Goal: Transaction & Acquisition: Purchase product/service

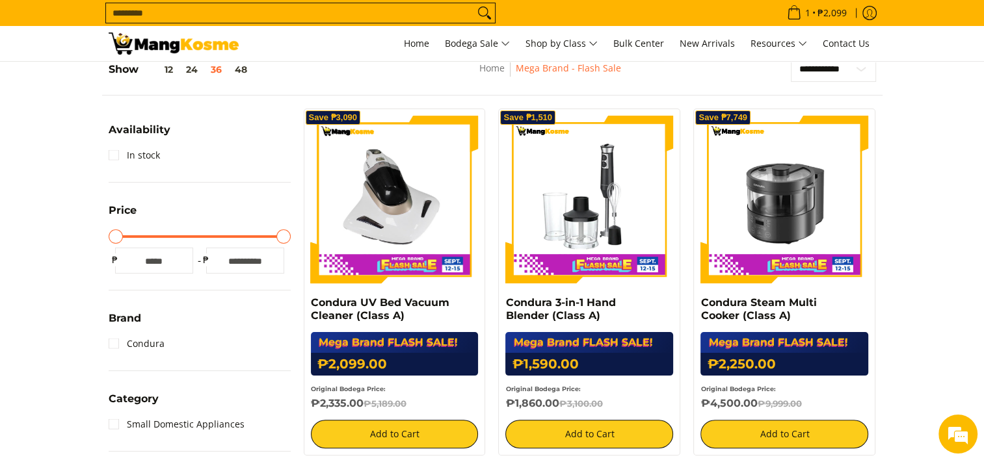
scroll to position [260, 0]
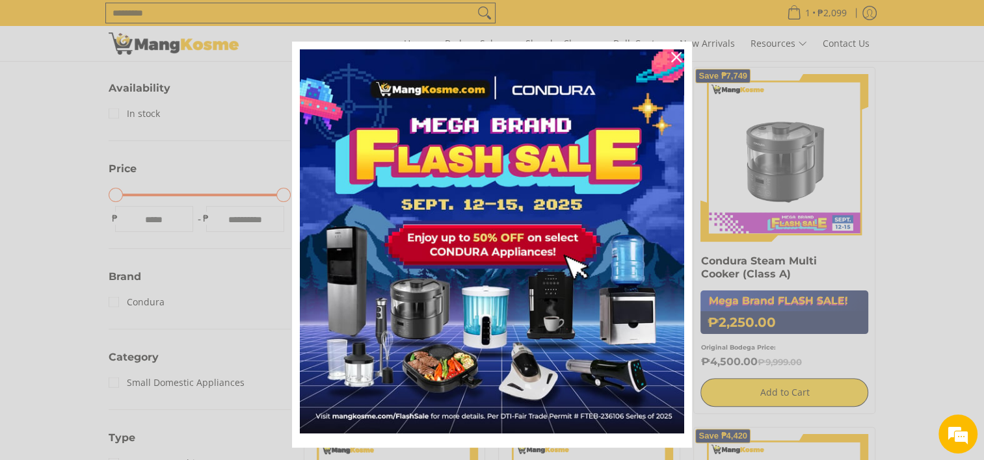
click at [785, 182] on div "Marketing offer form" at bounding box center [492, 230] width 984 height 460
click at [671, 57] on icon "close icon" at bounding box center [676, 57] width 10 height 10
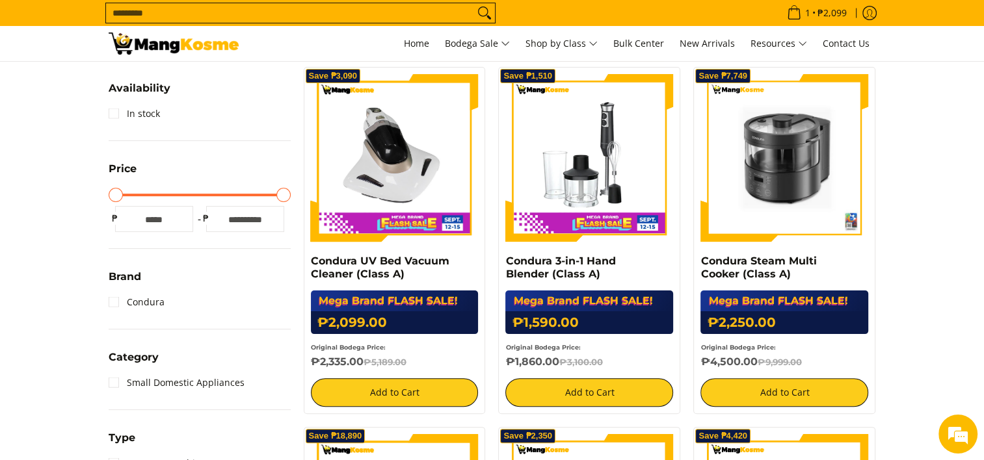
click at [749, 223] on img at bounding box center [784, 158] width 168 height 168
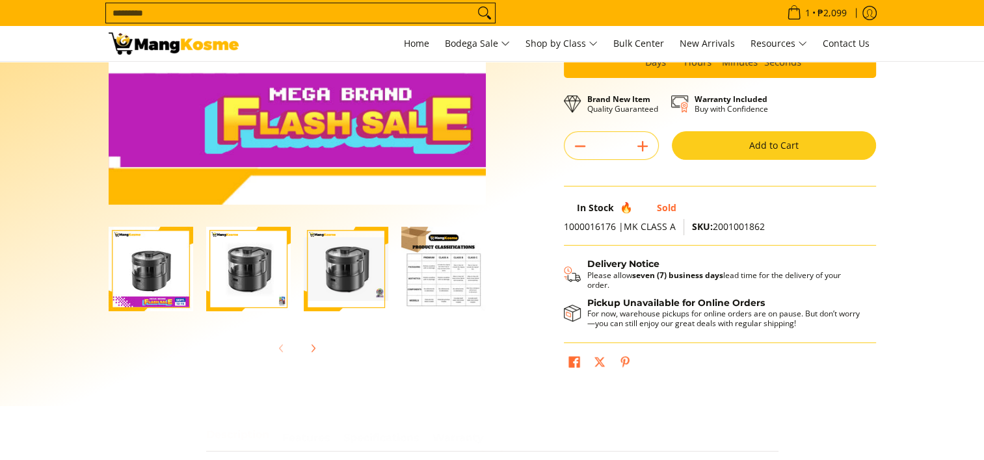
click at [259, 279] on img "Condura Steam Multi Cooker (Class A)-2" at bounding box center [248, 269] width 85 height 85
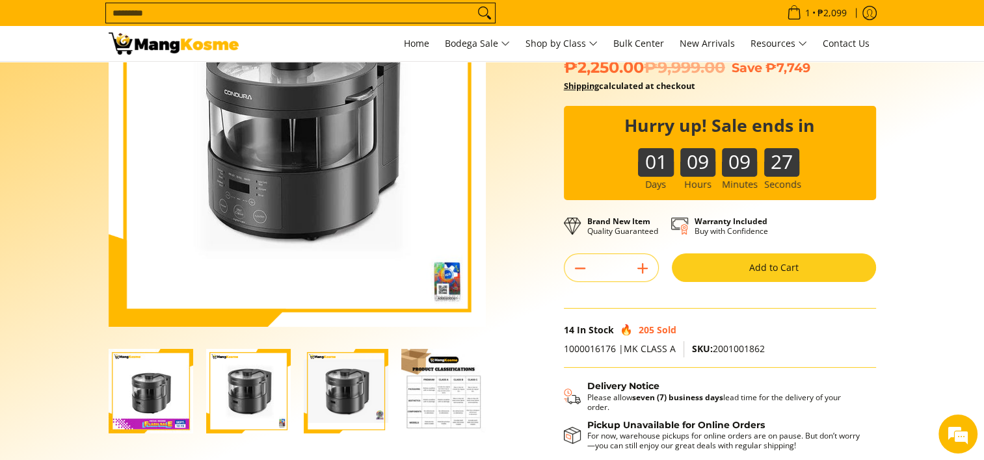
scroll to position [130, 0]
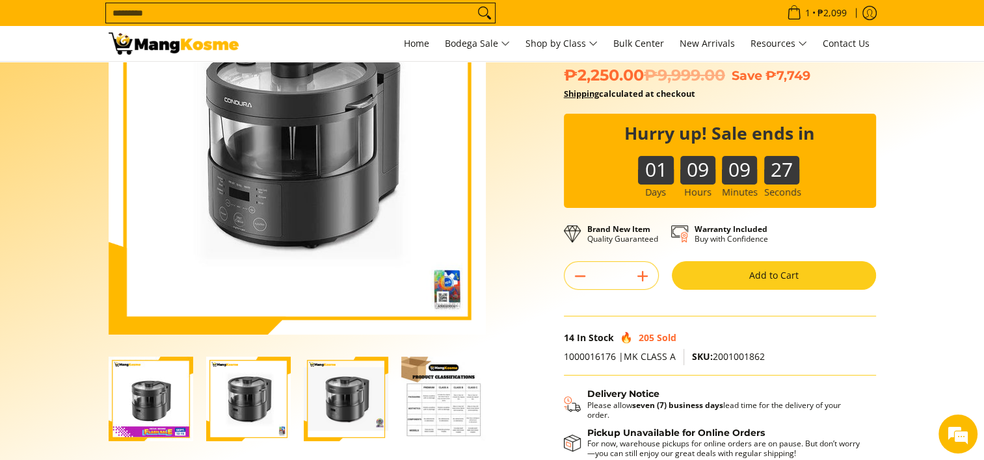
click at [247, 389] on img "Condura Steam Multi Cooker (Class A)-2" at bounding box center [248, 399] width 85 height 85
click at [347, 396] on img "Condura Steam Multi Cooker (Class A)-3" at bounding box center [346, 399] width 85 height 64
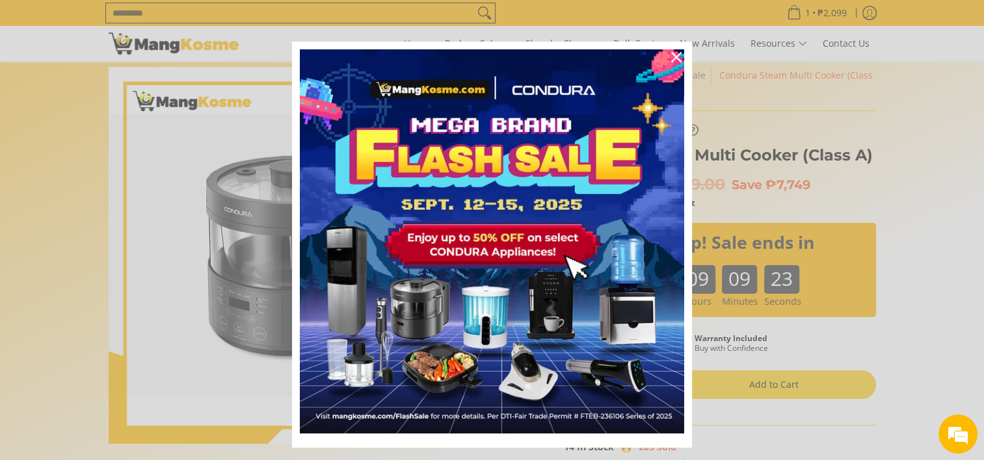
scroll to position [0, 0]
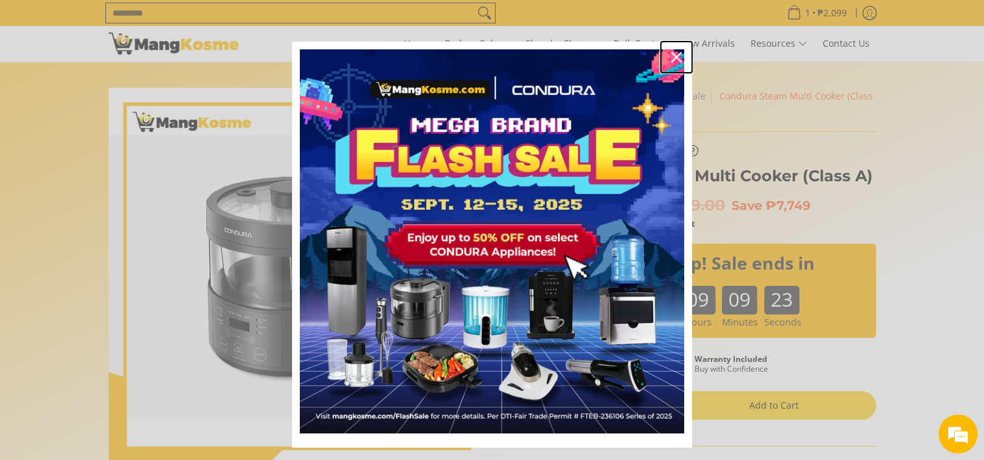
click at [671, 53] on icon "close icon" at bounding box center [676, 57] width 10 height 10
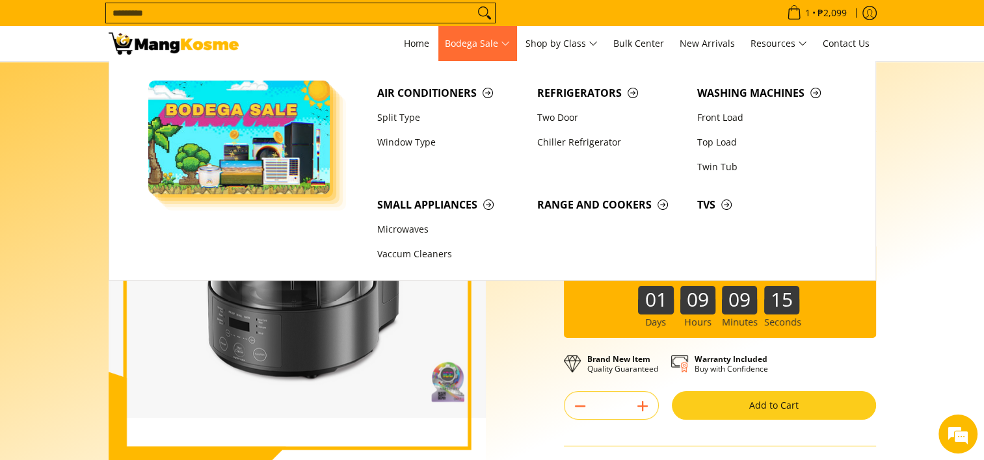
click at [473, 46] on span "Bodega Sale" at bounding box center [477, 44] width 65 height 16
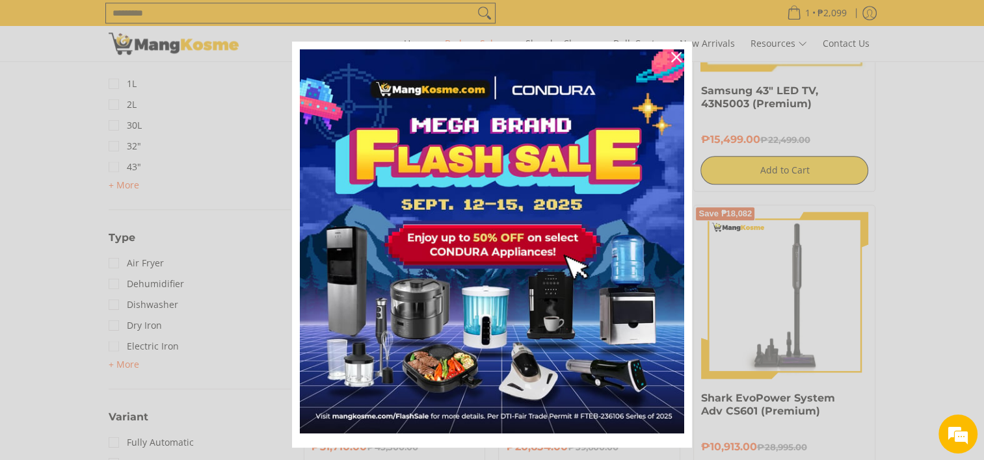
scroll to position [1643, 0]
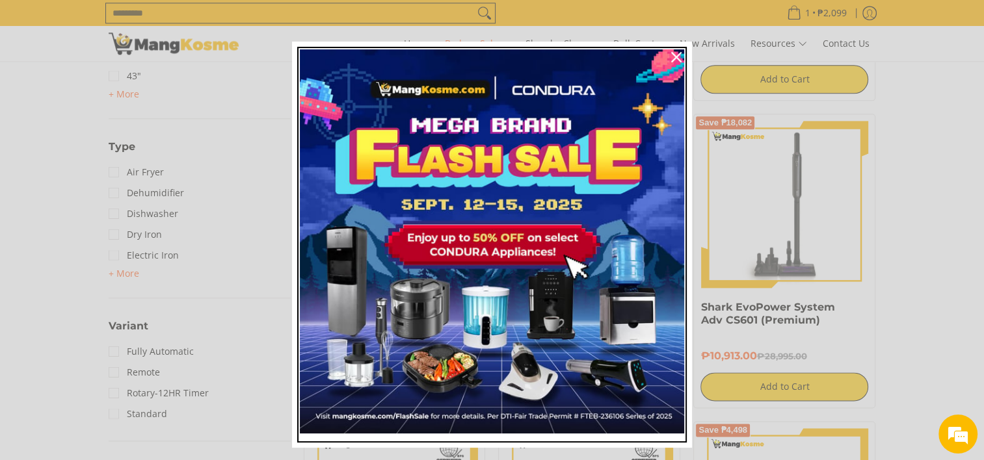
click at [413, 298] on img "Marketing offer form" at bounding box center [492, 241] width 384 height 384
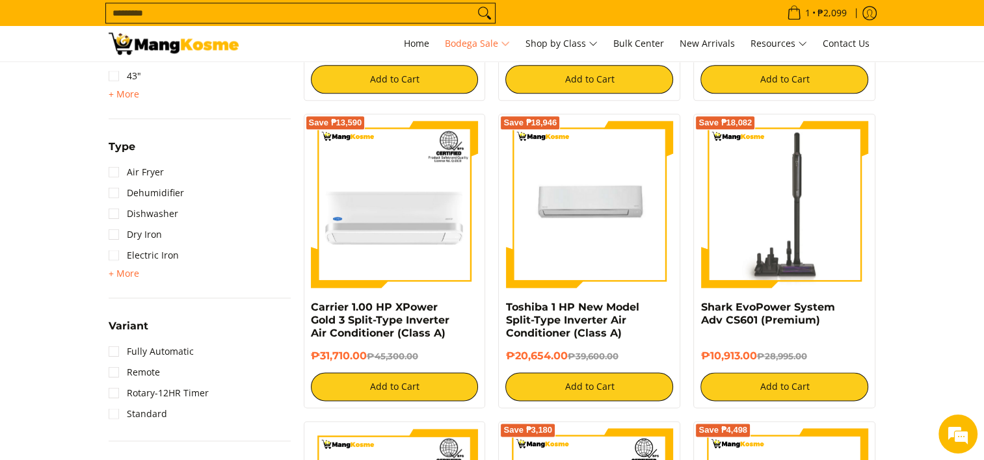
scroll to position [1690, 0]
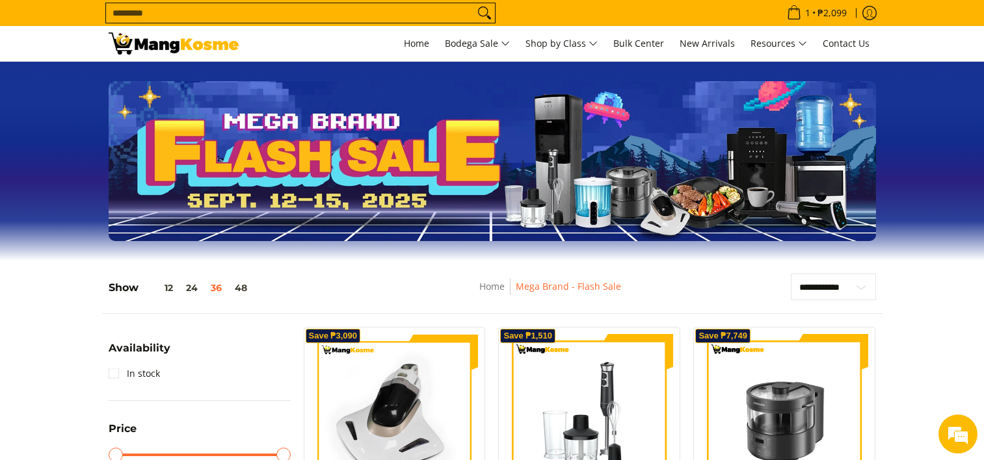
scroll to position [260, 0]
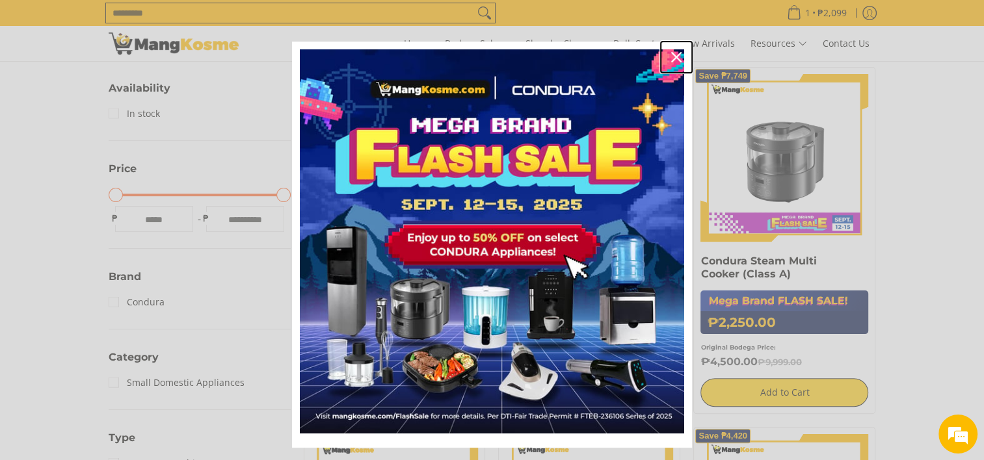
click at [673, 52] on icon "close icon" at bounding box center [676, 57] width 10 height 10
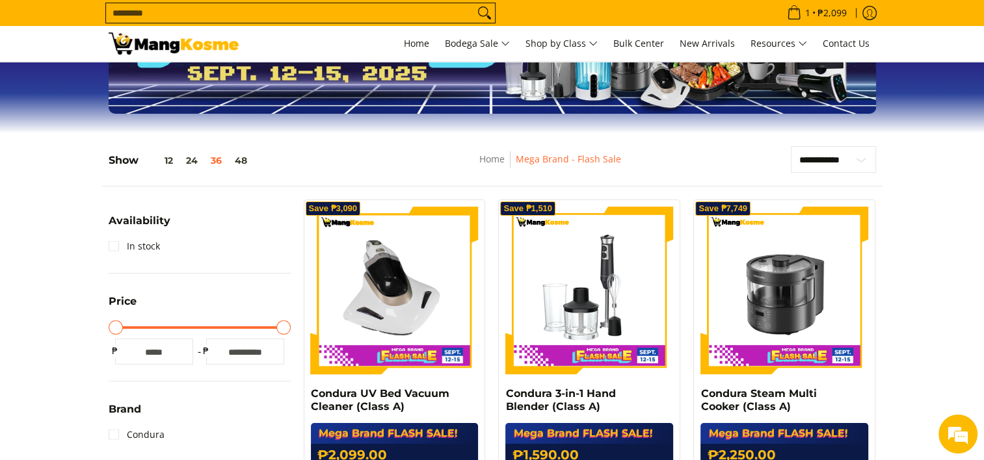
scroll to position [103, 0]
